Goal: Transaction & Acquisition: Purchase product/service

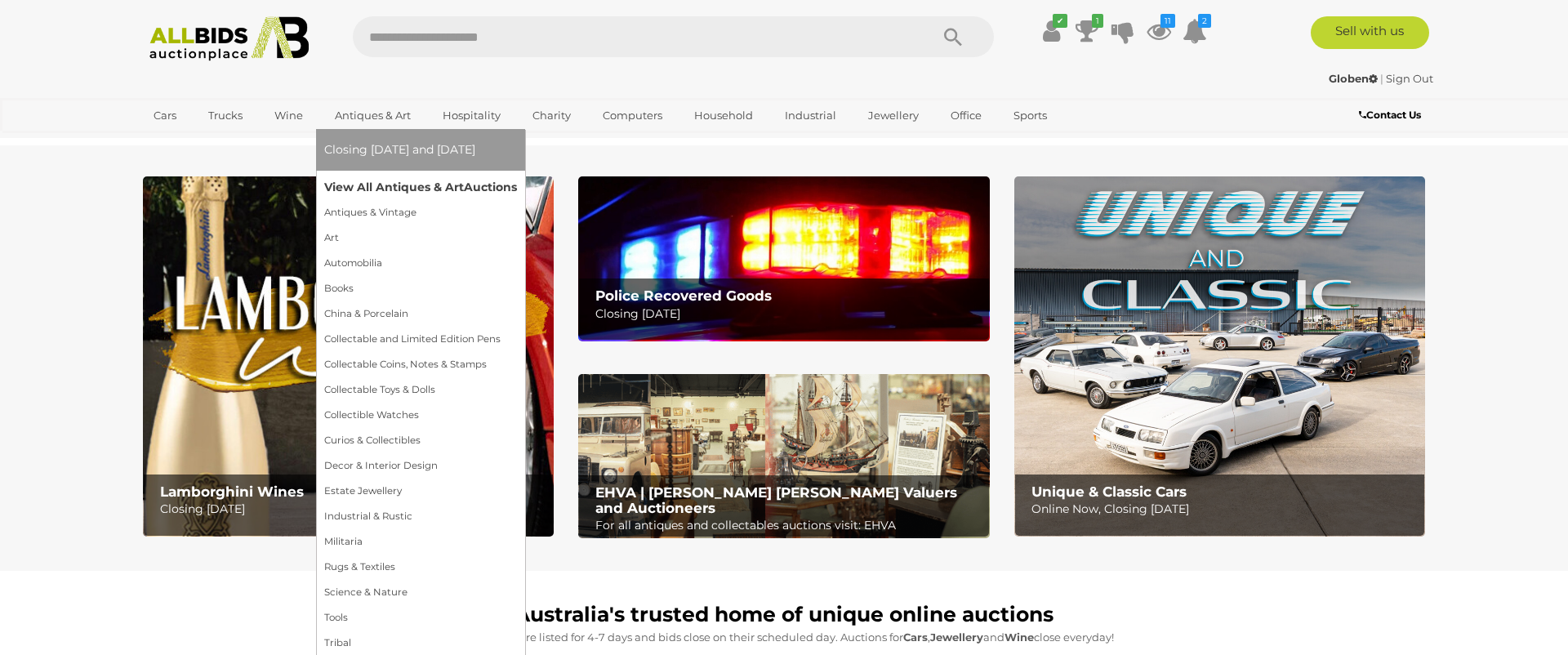
click at [391, 190] on link "View All Antiques & Art Auctions" at bounding box center [421, 187] width 193 height 25
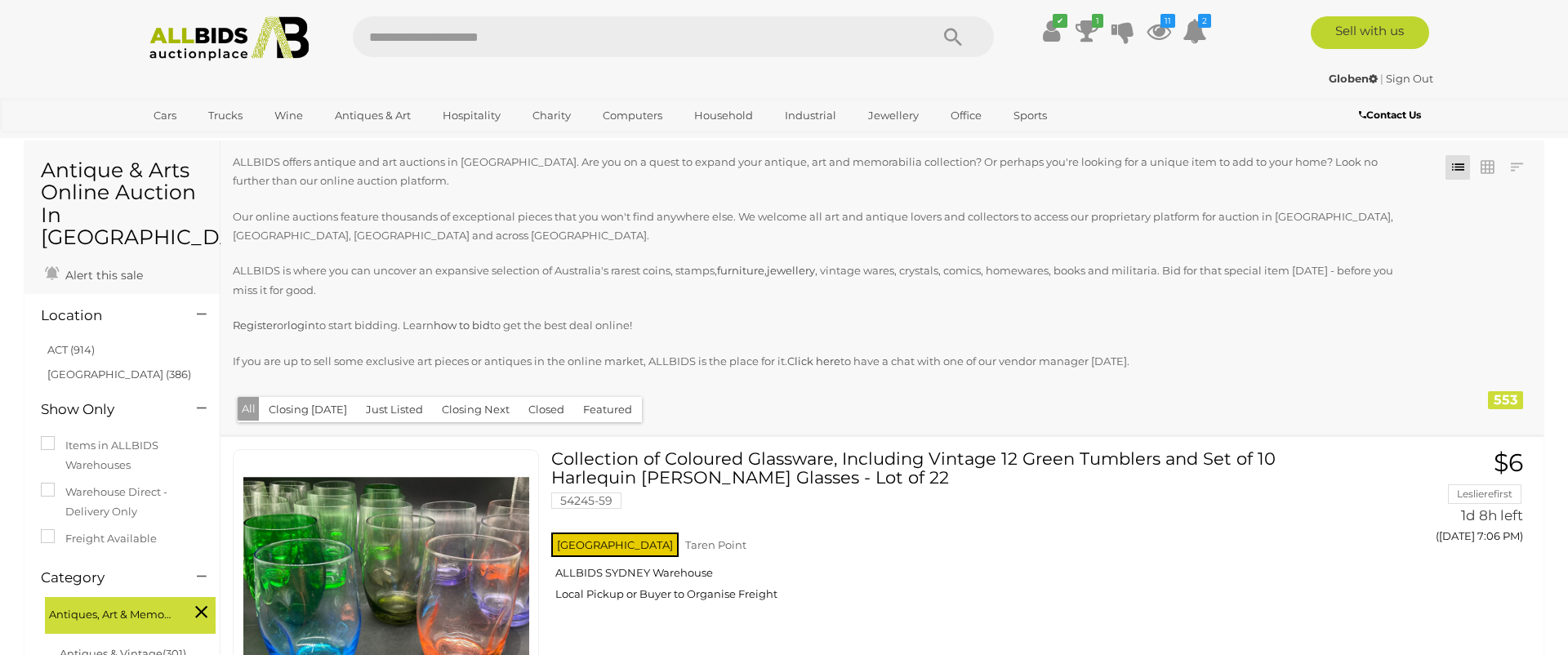
scroll to position [46, 0]
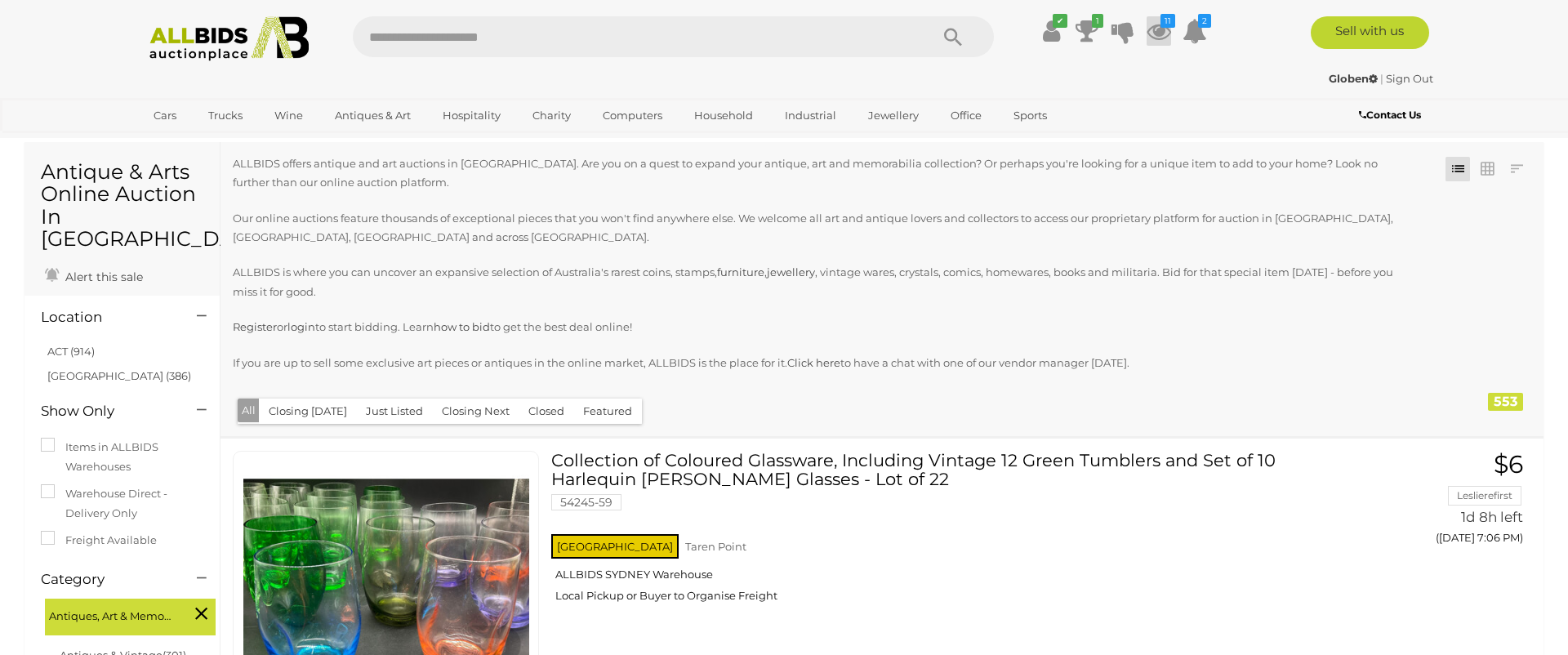
click at [1163, 33] on icon at bounding box center [1159, 31] width 24 height 29
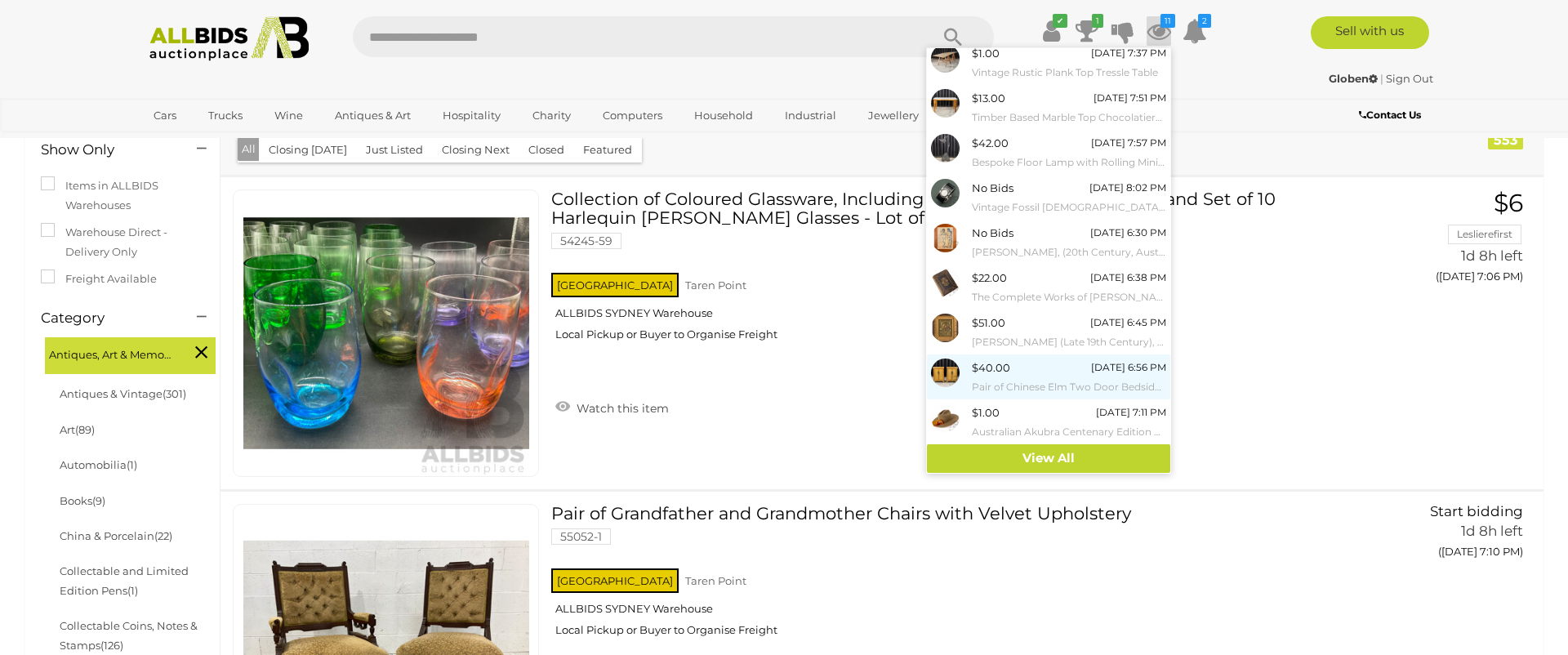
scroll to position [396, 0]
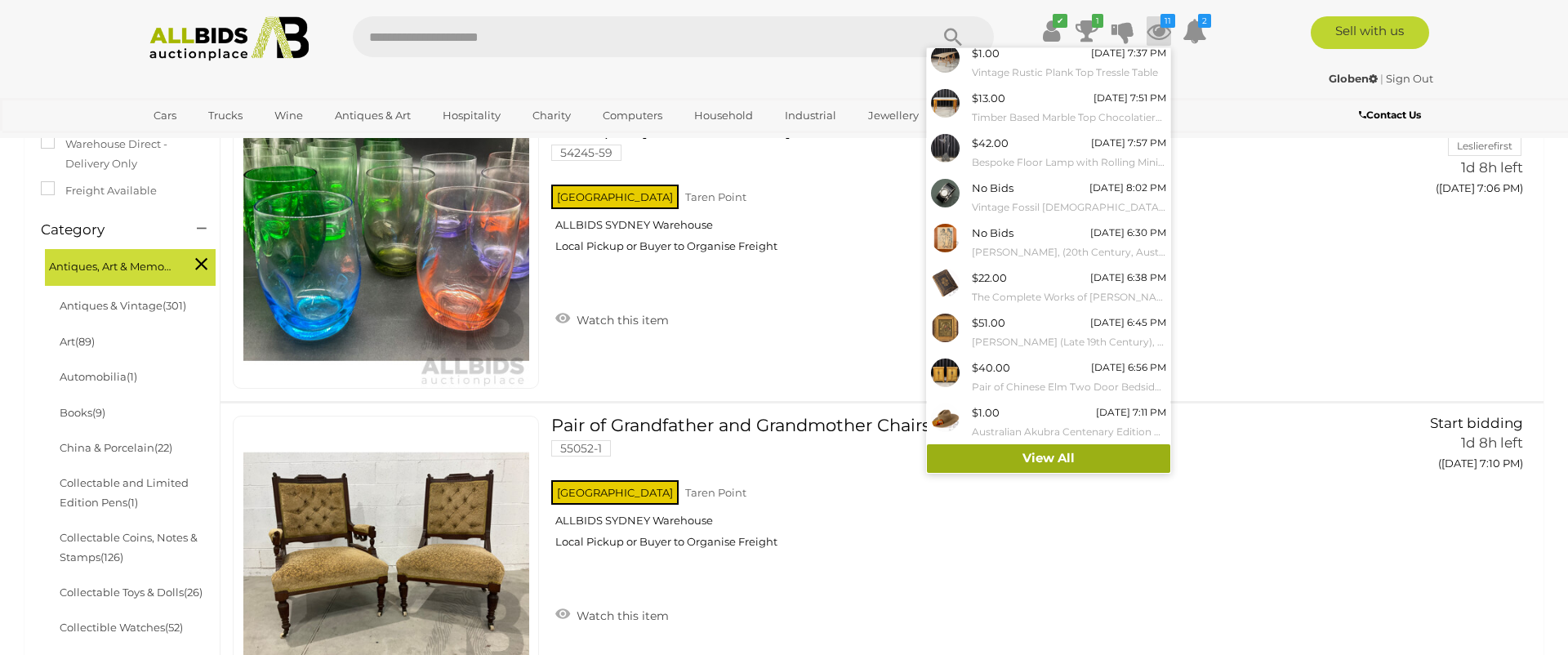
click at [1055, 460] on link "View All" at bounding box center [1049, 458] width 244 height 29
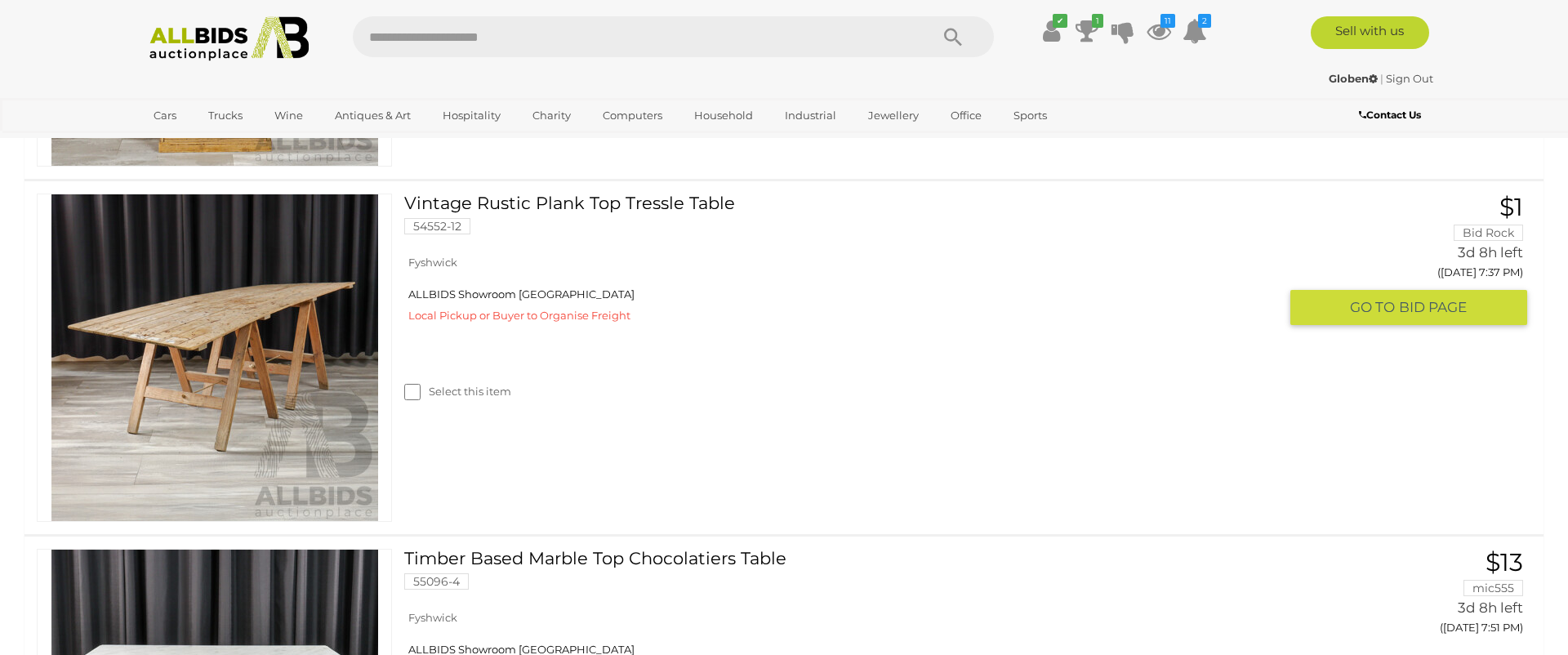
scroll to position [659, 0]
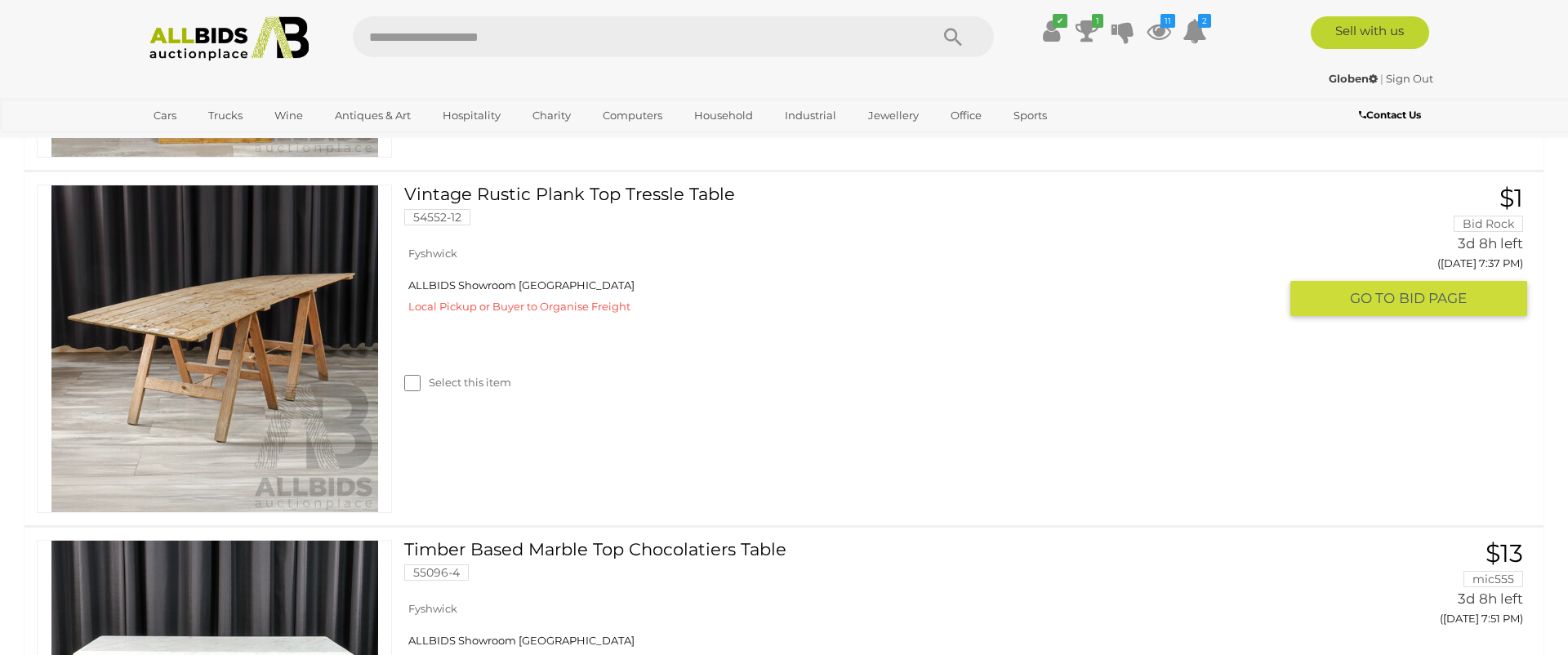
click at [1416, 302] on span "BID PAGE" at bounding box center [1433, 298] width 68 height 19
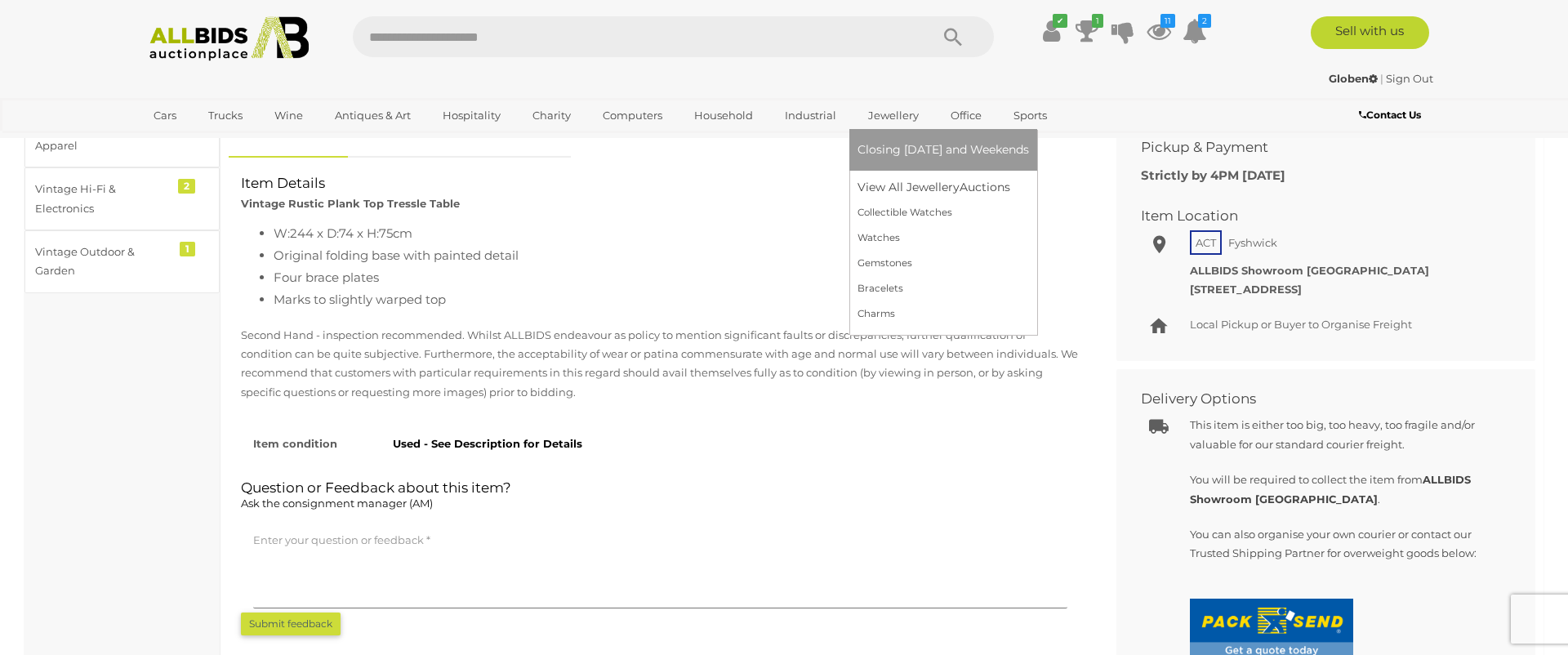
scroll to position [587, 0]
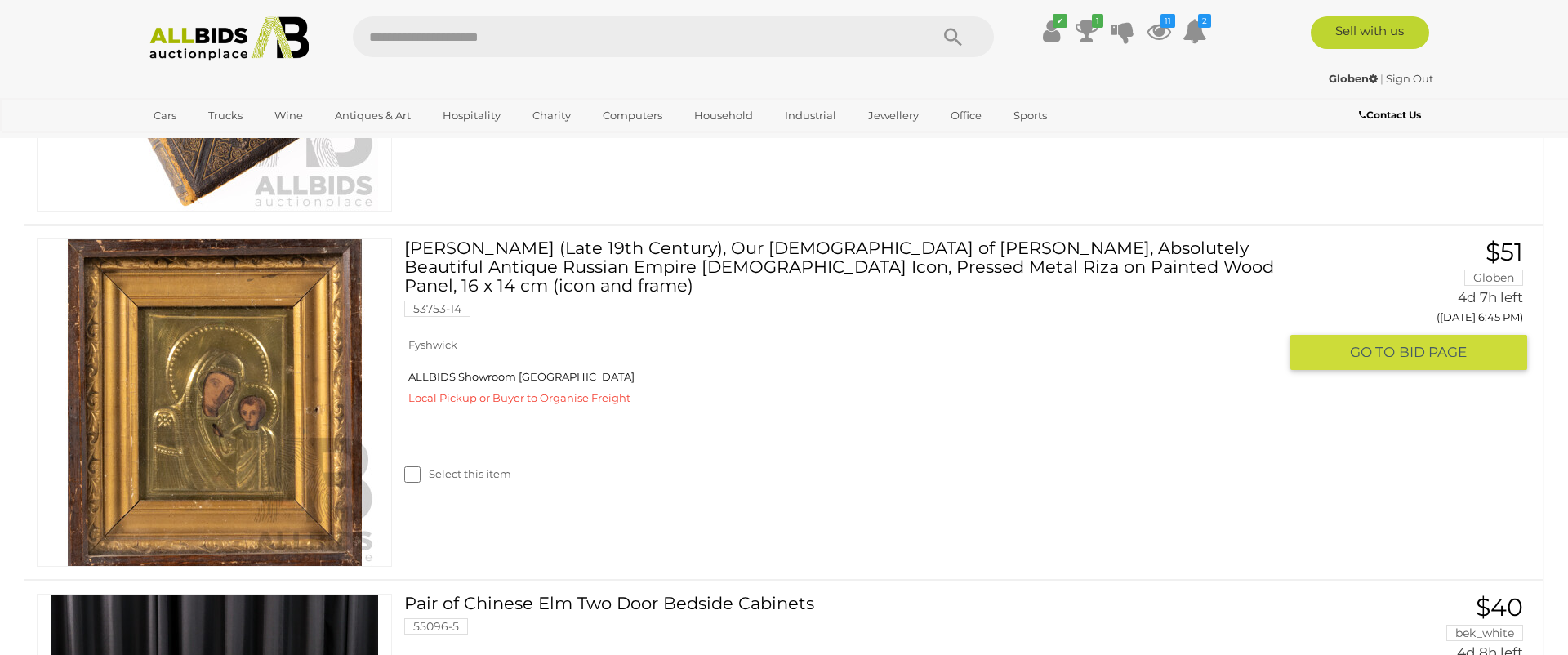
scroll to position [2739, 0]
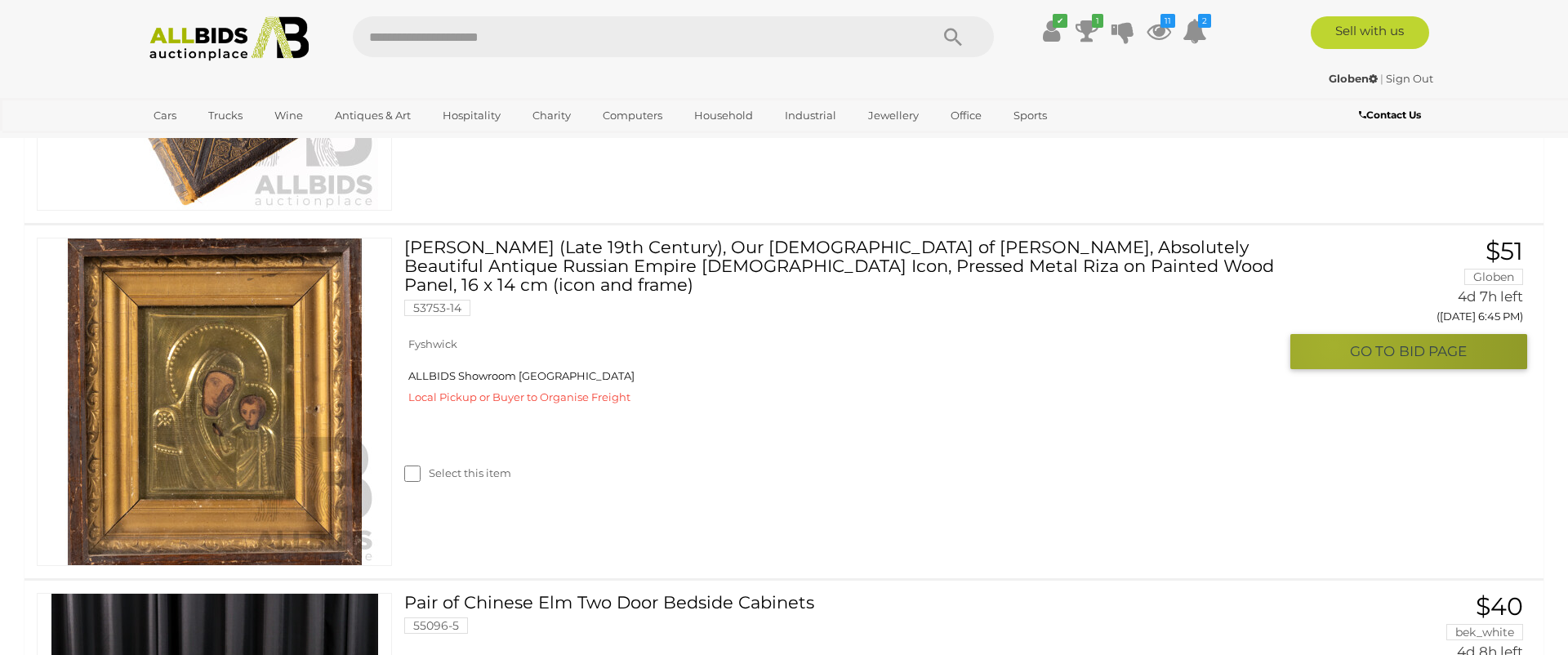
click at [1334, 345] on button "GO TO BID PAGE" at bounding box center [1408, 351] width 237 height 35
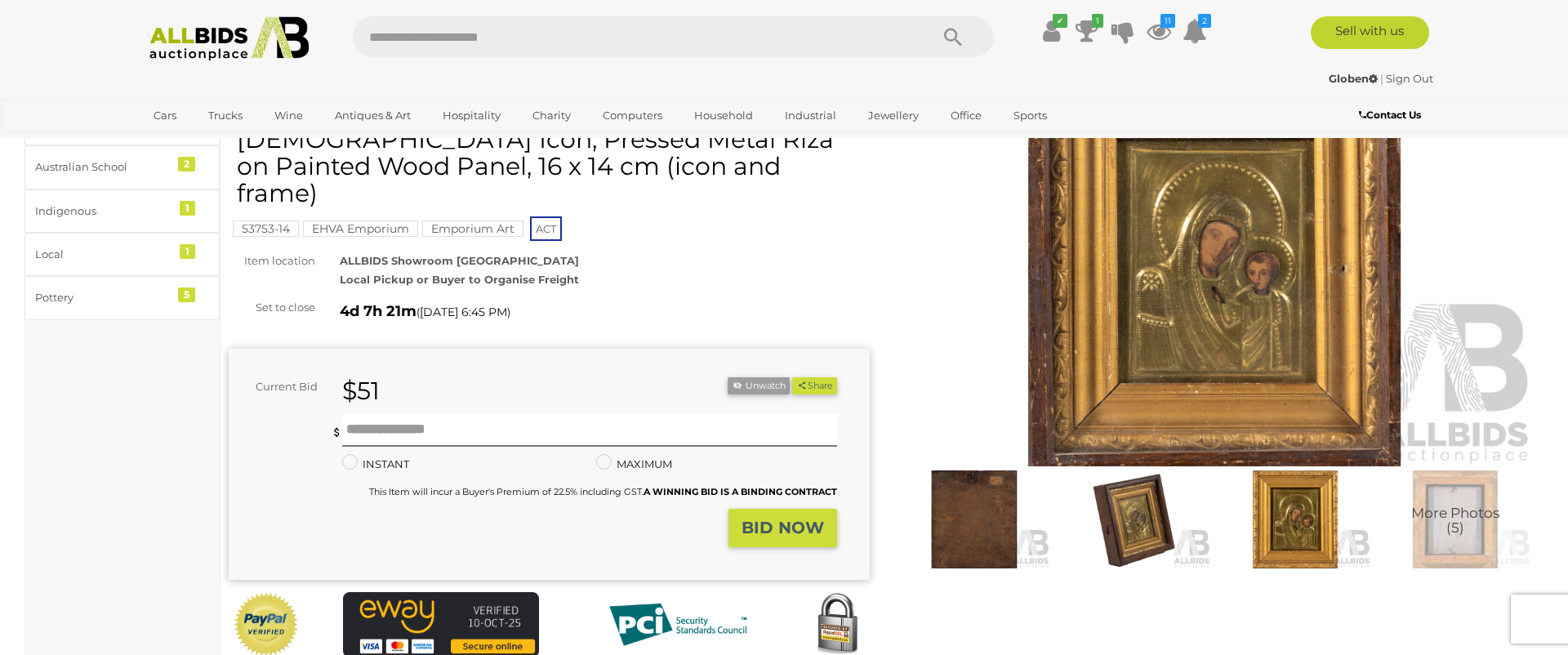
scroll to position [174, 0]
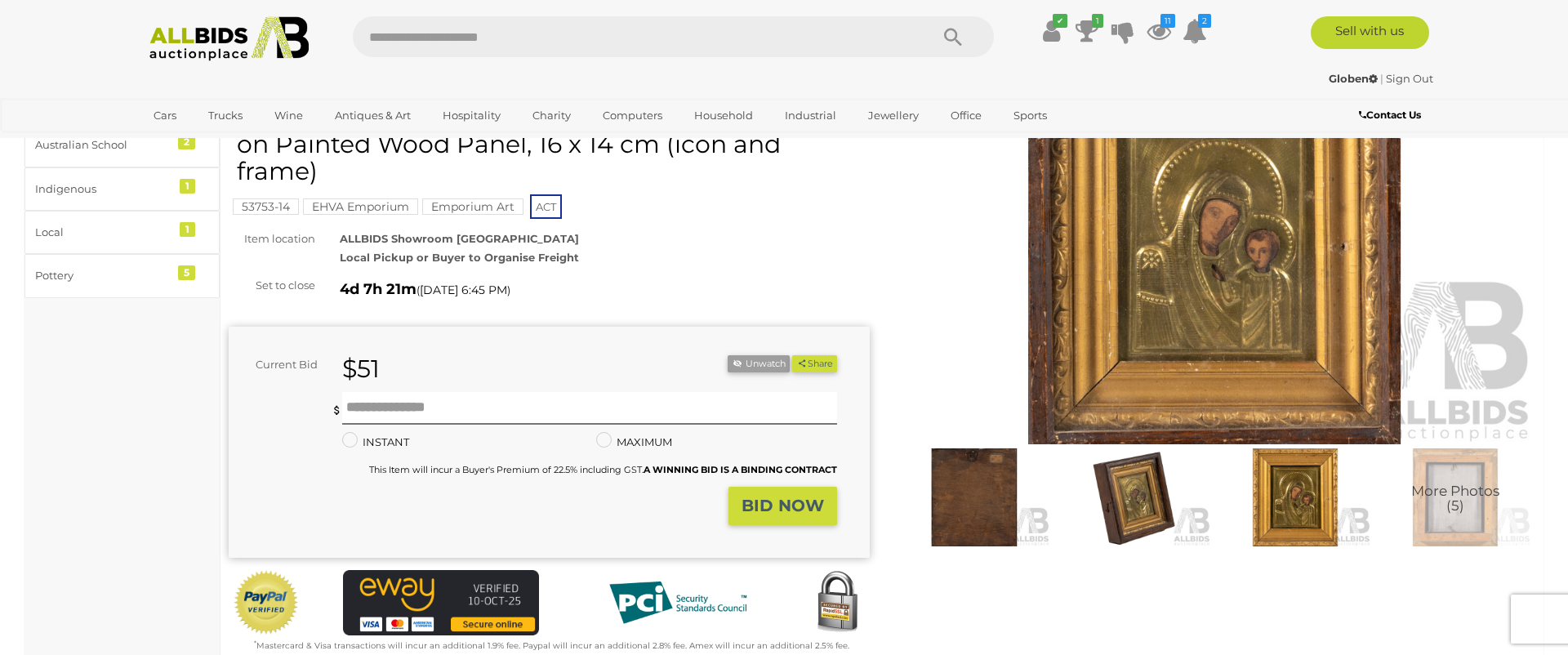
click at [999, 523] on img at bounding box center [974, 497] width 152 height 98
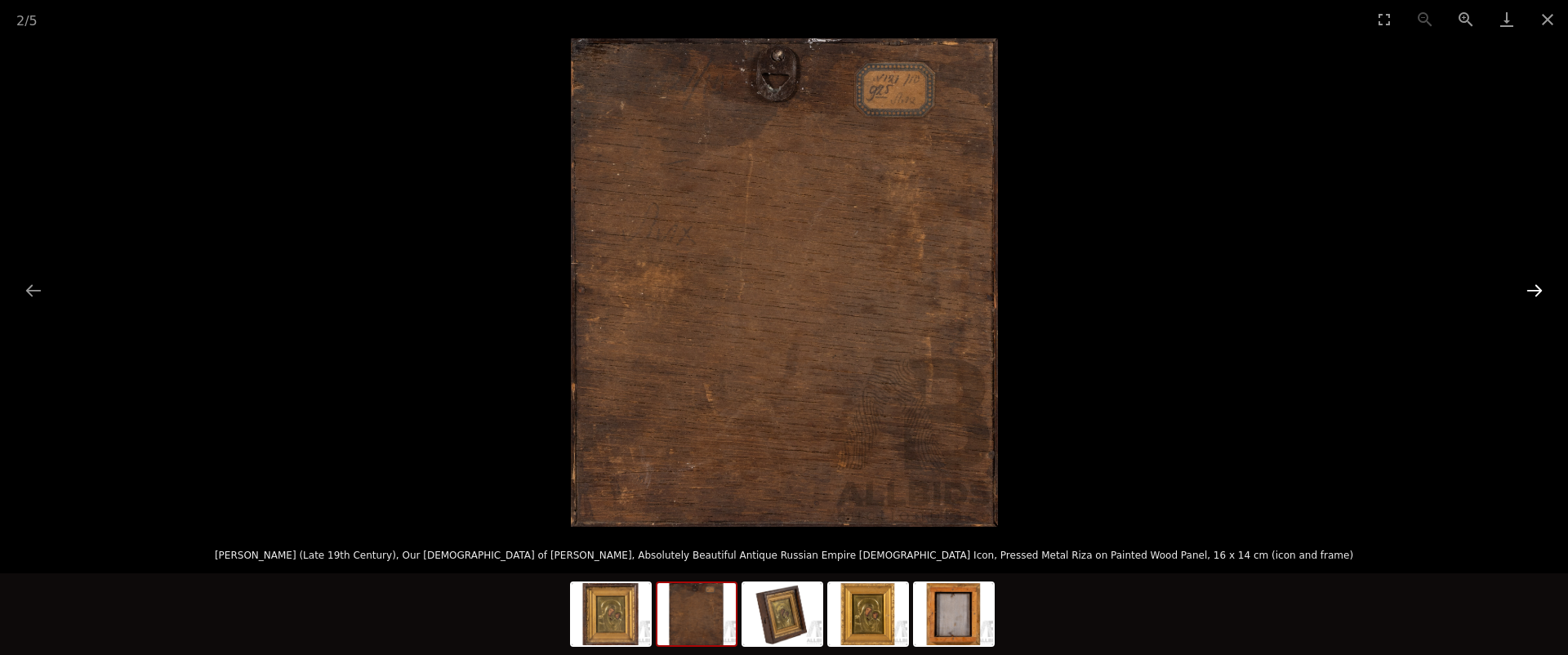
click at [1536, 290] on button "Next slide" at bounding box center [1535, 290] width 35 height 32
